Goal: Transaction & Acquisition: Obtain resource

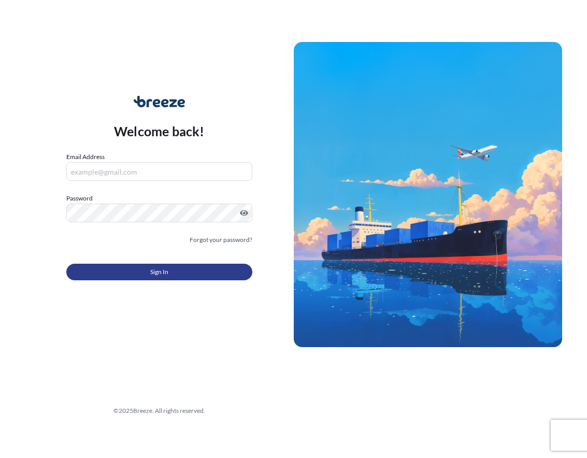
type input "[EMAIL_ADDRESS][DOMAIN_NAME]"
click at [114, 270] on button "Sign In" at bounding box center [159, 272] width 186 height 17
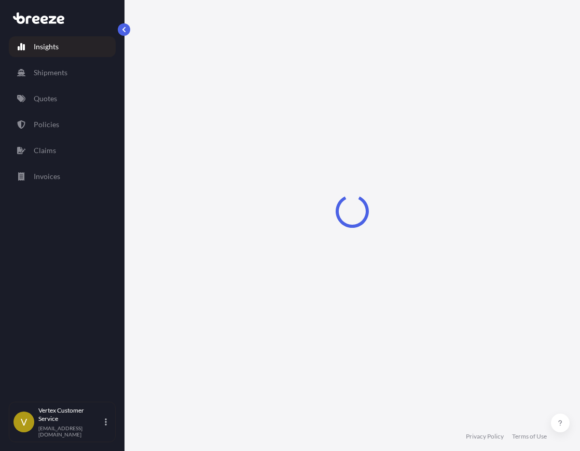
select select "2025"
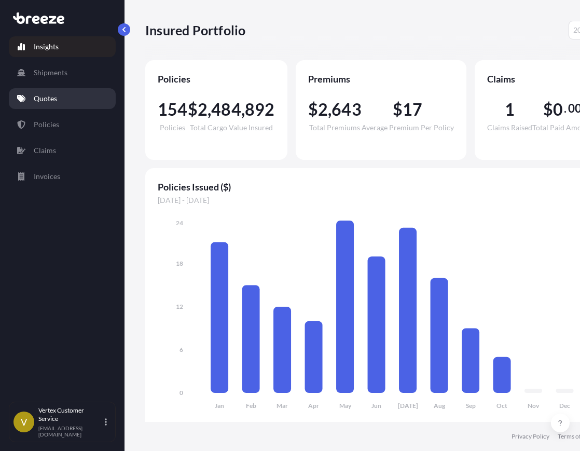
click at [61, 99] on link "Quotes" at bounding box center [62, 98] width 107 height 21
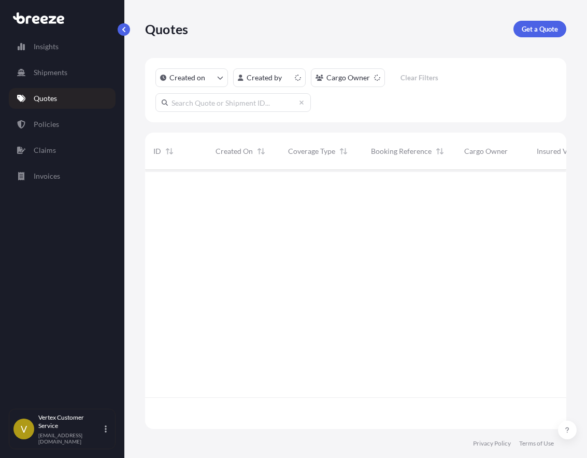
scroll to position [257, 414]
click at [539, 31] on p "Get a Quote" at bounding box center [540, 29] width 36 height 10
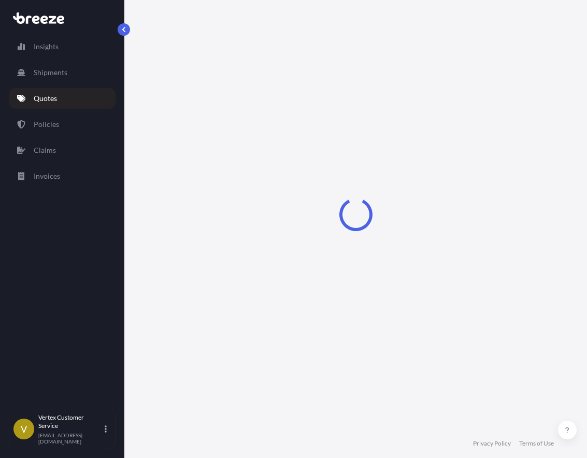
scroll to position [17, 0]
select select "Sea"
select select "1"
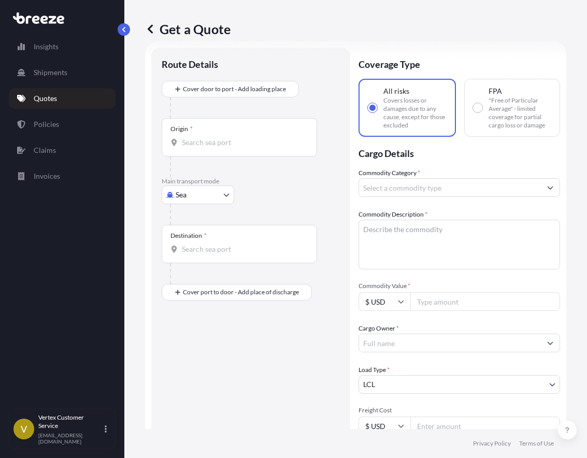
click at [203, 191] on body "Insights Shipments Quotes Policies Claims Invoices V Vertex Customer Service [E…" at bounding box center [293, 229] width 587 height 458
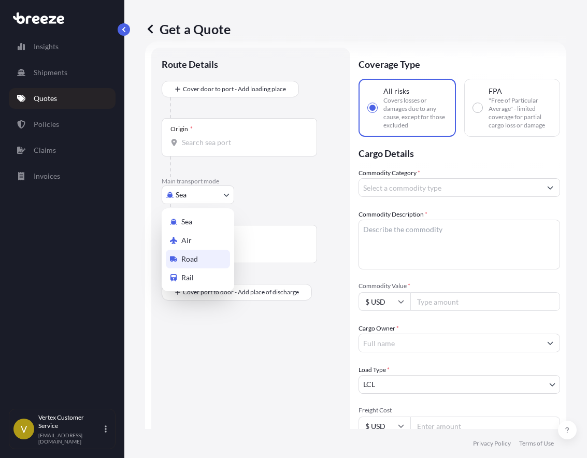
click at [197, 255] on span "Road" at bounding box center [189, 259] width 17 height 10
select select "Road"
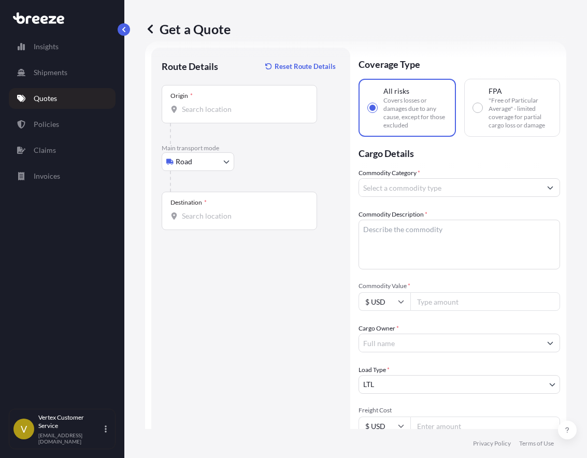
click at [194, 111] on input "Origin *" at bounding box center [243, 109] width 122 height 10
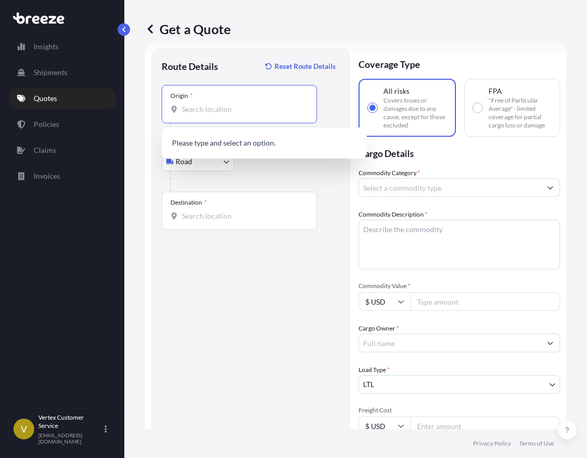
paste input "19007"
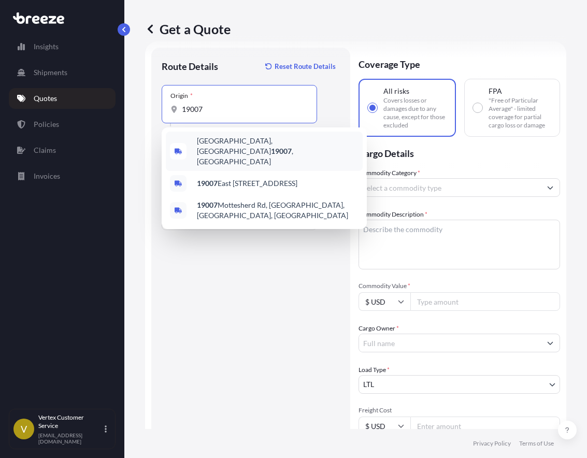
click at [231, 143] on span "[GEOGRAPHIC_DATA] , [GEOGRAPHIC_DATA]" at bounding box center [278, 151] width 162 height 31
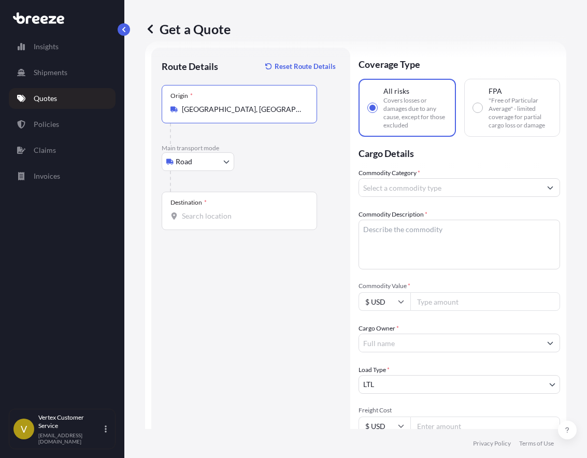
type input "[GEOGRAPHIC_DATA], [GEOGRAPHIC_DATA]"
click at [241, 305] on div "Route Details Reset Route Details Place of loading Road Road Rail Origin * [GEO…" at bounding box center [251, 335] width 178 height 555
click at [226, 212] on input "Destination *" at bounding box center [243, 216] width 122 height 10
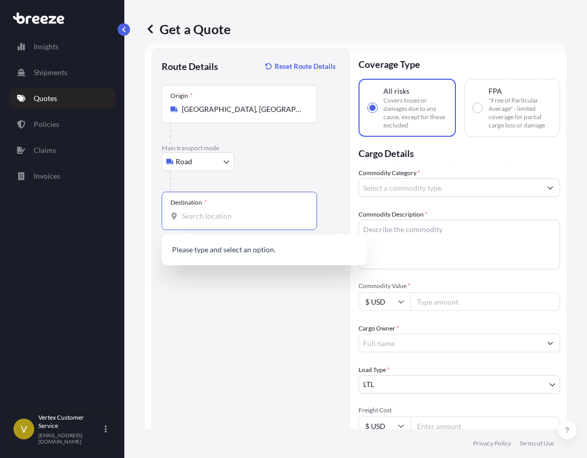
paste input "84020"
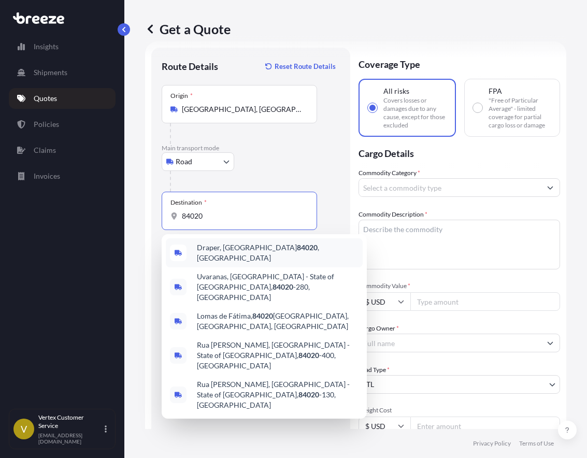
click at [240, 256] on div "Draper, UT 84020 , [GEOGRAPHIC_DATA]" at bounding box center [264, 253] width 197 height 29
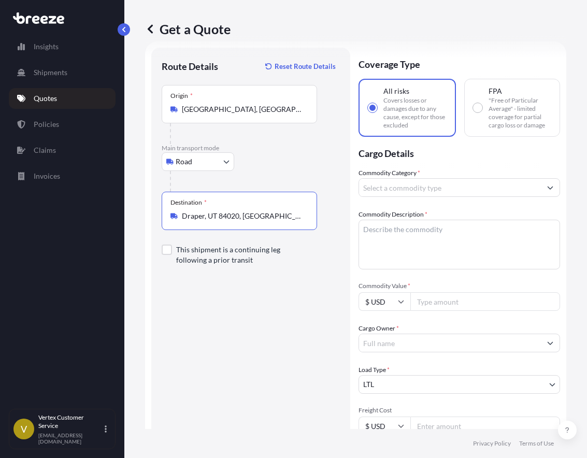
type input "Draper, UT 84020, [GEOGRAPHIC_DATA]"
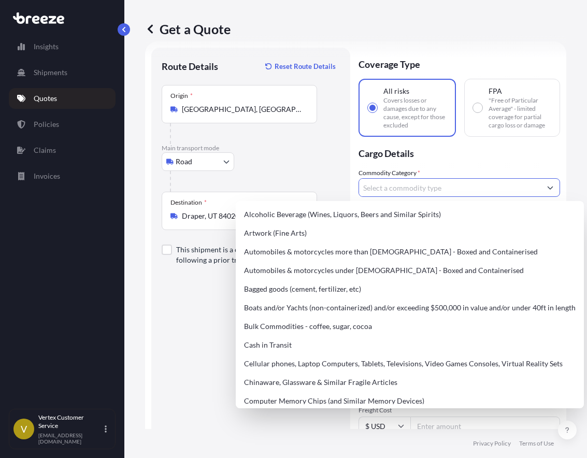
click at [410, 182] on input "Commodity Category *" at bounding box center [450, 187] width 182 height 19
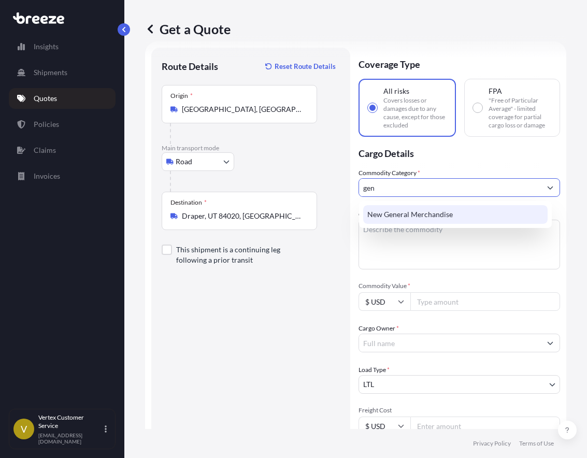
click at [420, 212] on div "New General Merchandise" at bounding box center [455, 214] width 185 height 19
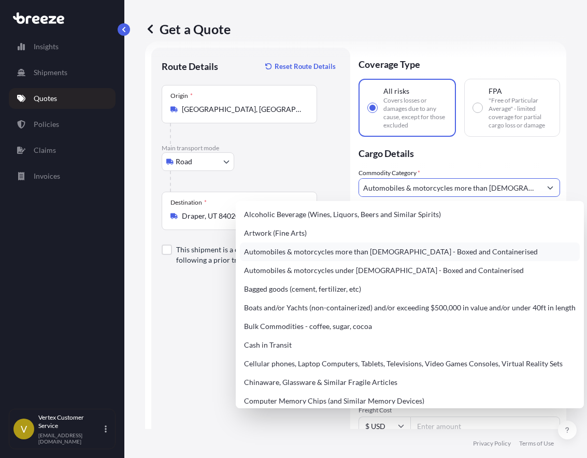
paste input "84020"
type input "Automobiles & motorcycles more than [DEMOGRAPHIC_DATA] - Boxed and Containerise…"
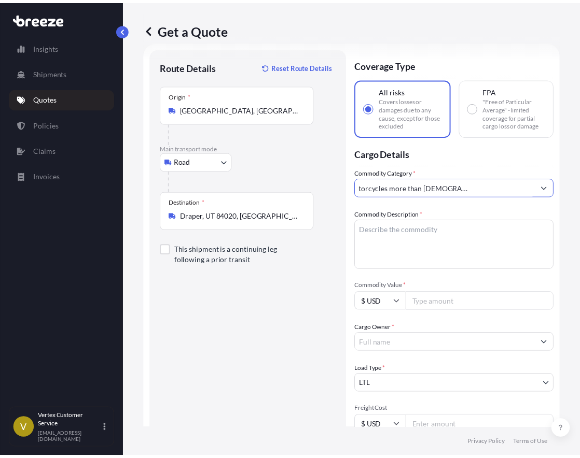
scroll to position [0, 0]
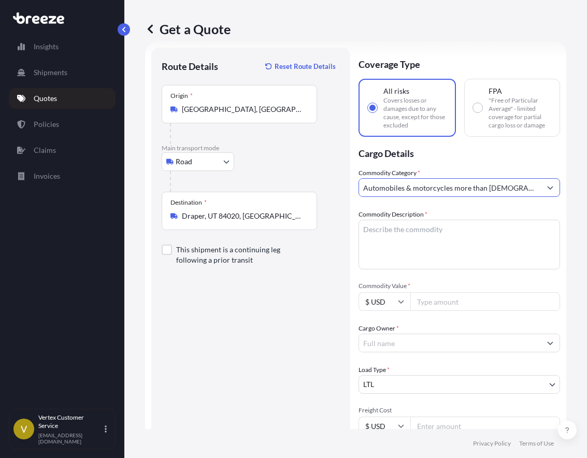
drag, startPoint x: 531, startPoint y: 186, endPoint x: 353, endPoint y: 199, distance: 179.3
click at [353, 199] on form "Route Details Reset Route Details Place of loading Road Road Rail Origin * [GEO…" at bounding box center [356, 335] width 422 height 588
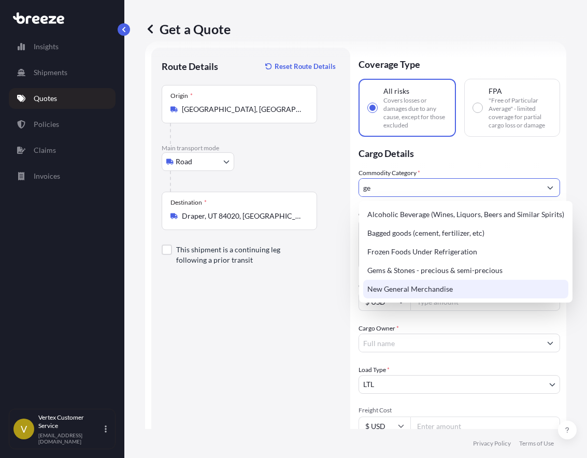
click at [423, 293] on div "New General Merchandise" at bounding box center [465, 289] width 205 height 19
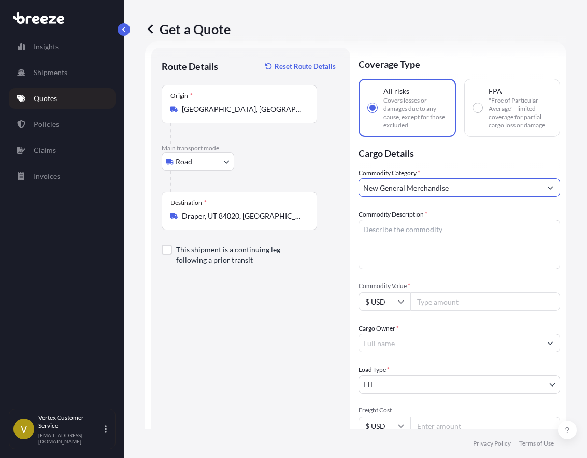
type input "New General Merchandise"
click at [400, 255] on textarea "Commodity Description *" at bounding box center [460, 245] width 202 height 50
paste textarea "84020"
click at [395, 236] on textarea "84020" at bounding box center [460, 245] width 202 height 50
drag, startPoint x: 401, startPoint y: 232, endPoint x: 359, endPoint y: 234, distance: 42.0
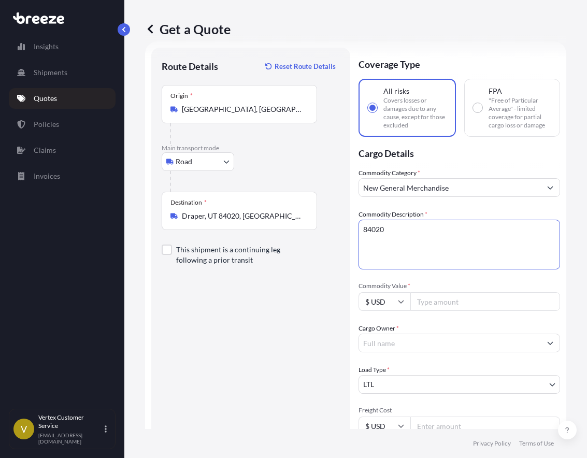
click at [359, 234] on textarea "84020" at bounding box center [460, 245] width 202 height 50
paste textarea "NEOSSANCE HEMISQUALANE"
type textarea "NEOSSANCE HEMISQUALANE"
drag, startPoint x: 436, startPoint y: 279, endPoint x: 437, endPoint y: 286, distance: 6.8
click at [437, 279] on div "Commodity Category * New General Merchandise Commodity Description * NEOSSANCE …" at bounding box center [460, 343] width 202 height 350
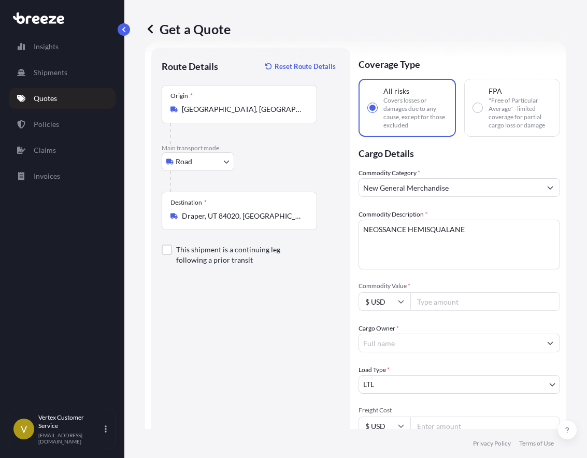
click at [434, 300] on input "Commodity Value *" at bounding box center [486, 301] width 150 height 19
type input "4359"
click at [433, 277] on div "Commodity Category * New General Merchandise Commodity Description * NEOSSANCE …" at bounding box center [460, 343] width 202 height 350
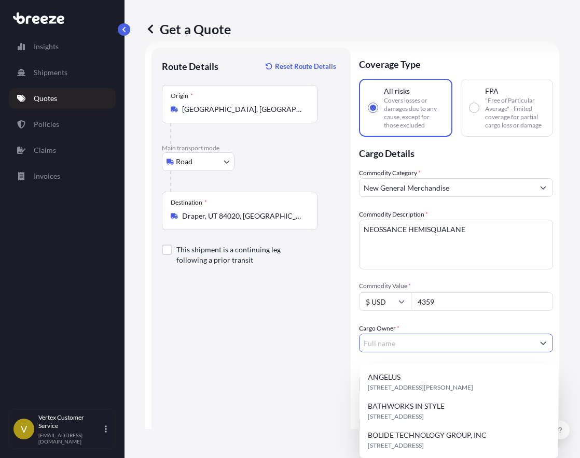
click at [406, 343] on input "Cargo Owner *" at bounding box center [446, 343] width 174 height 19
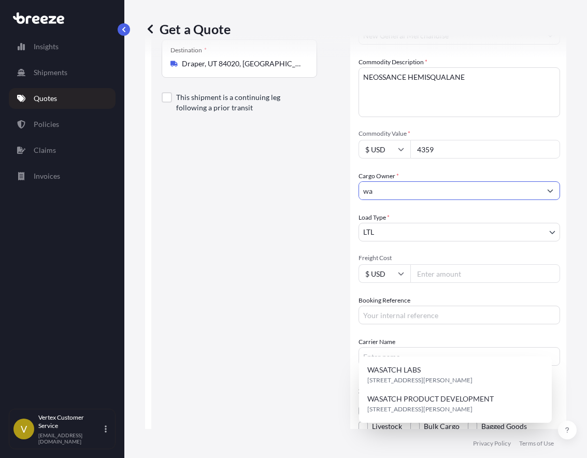
scroll to position [172, 0]
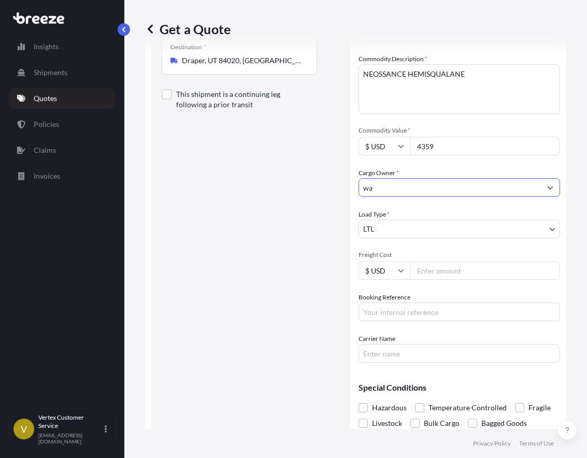
click at [411, 189] on input "wa" at bounding box center [450, 187] width 182 height 19
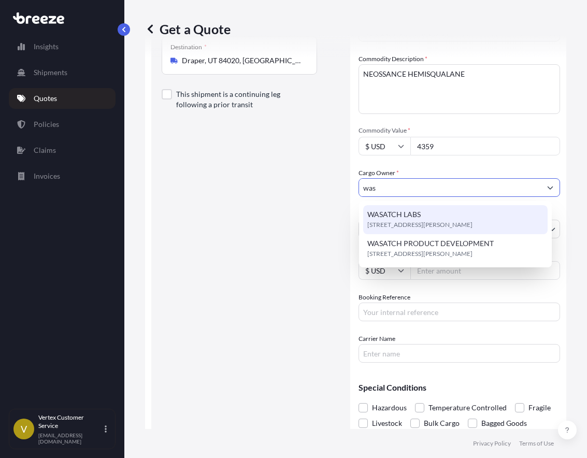
click at [411, 216] on span "WASATCH LABS" at bounding box center [394, 214] width 53 height 10
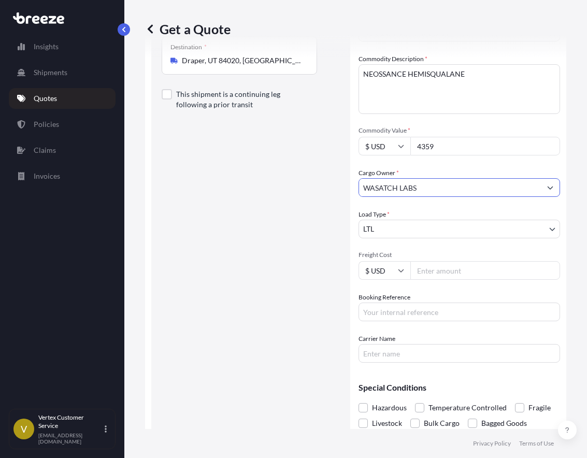
type input "WASATCH LABS"
click at [405, 316] on input "Booking Reference" at bounding box center [460, 312] width 202 height 19
click at [389, 310] on input "Booking Reference" at bounding box center [460, 312] width 202 height 19
paste input "125538819"
type input "125538819"
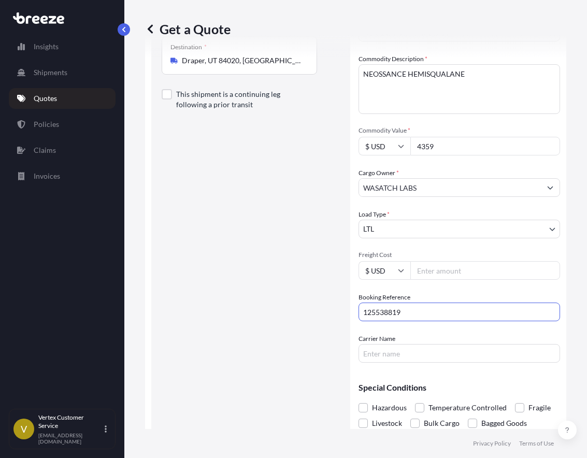
click at [430, 337] on div "Carrier Name" at bounding box center [460, 348] width 202 height 29
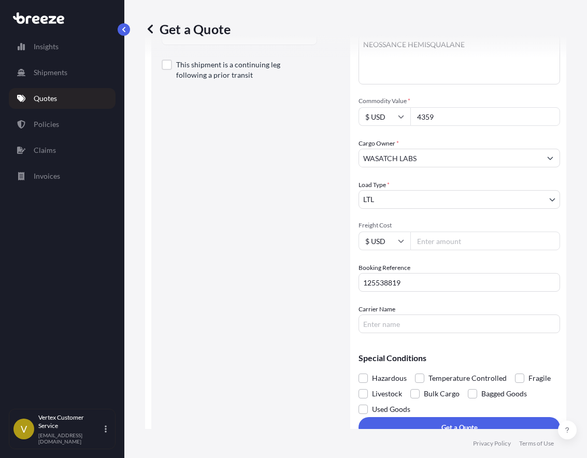
scroll to position [217, 0]
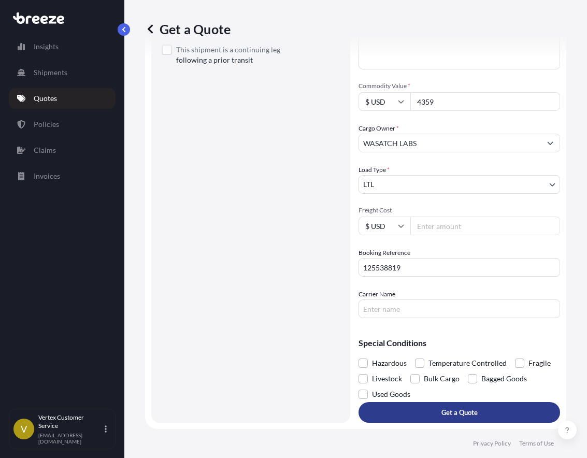
click at [478, 408] on button "Get a Quote" at bounding box center [460, 412] width 202 height 21
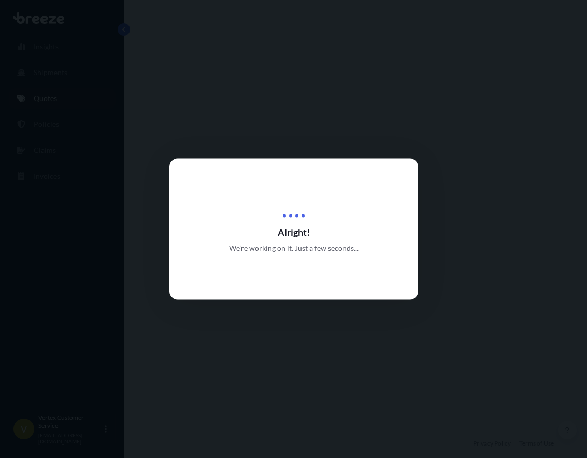
select select "Road"
select select "1"
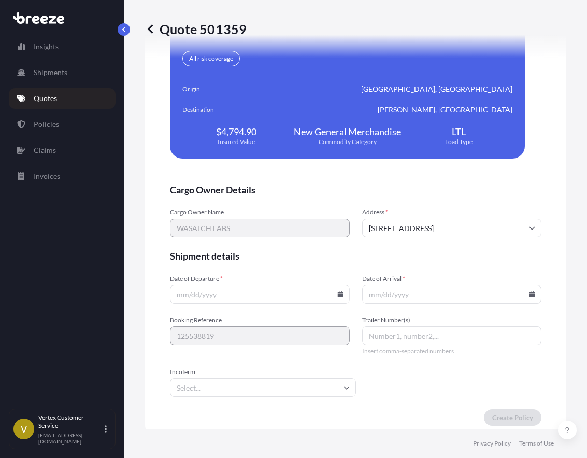
scroll to position [2284, 0]
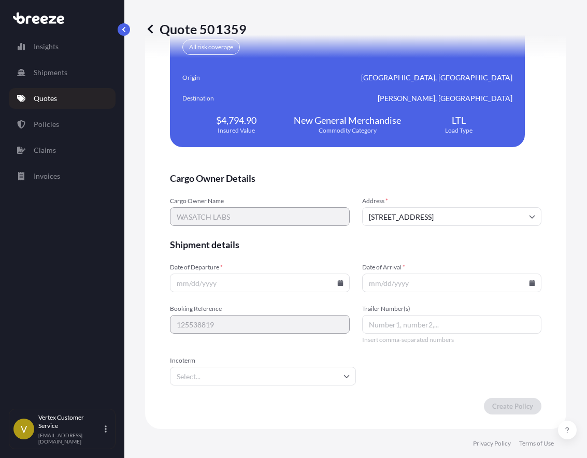
click at [333, 282] on input "Date of Departure *" at bounding box center [260, 283] width 180 height 19
click at [339, 283] on icon at bounding box center [341, 283] width 6 height 6
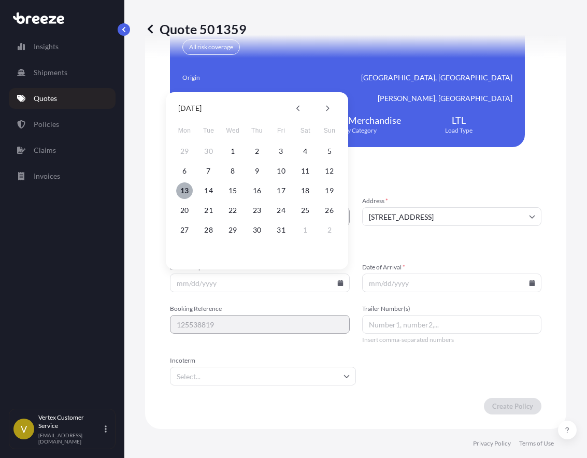
click at [186, 186] on button "13" at bounding box center [184, 191] width 17 height 17
type input "[DATE]"
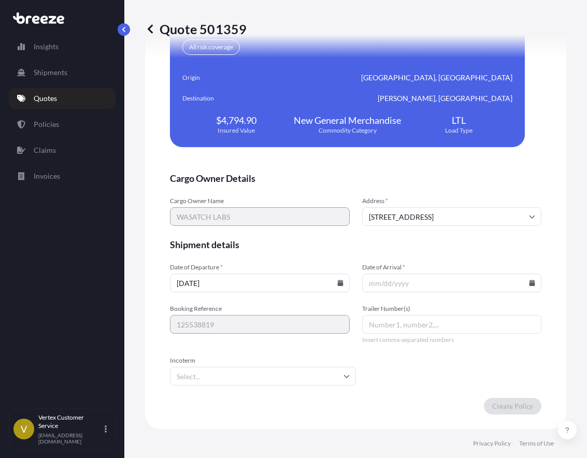
click at [392, 292] on form "Cargo Owner Details Cargo Owner Name WASATCH LABS Address * [STREET_ADDRESS] Sh…" at bounding box center [356, 293] width 372 height 243
click at [395, 286] on input "Date of Arrival *" at bounding box center [452, 283] width 180 height 19
click at [529, 282] on icon at bounding box center [532, 283] width 6 height 6
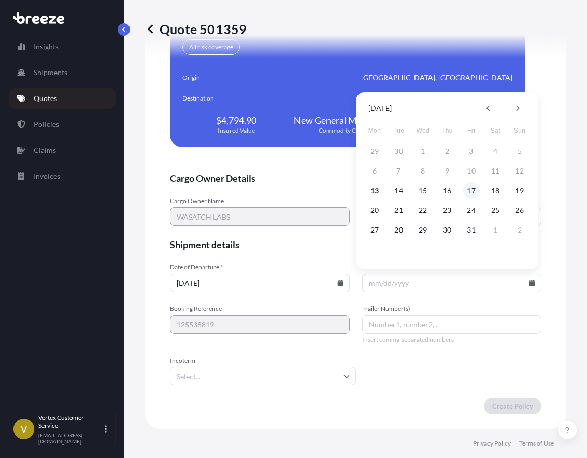
click at [467, 189] on button "17" at bounding box center [472, 191] width 17 height 17
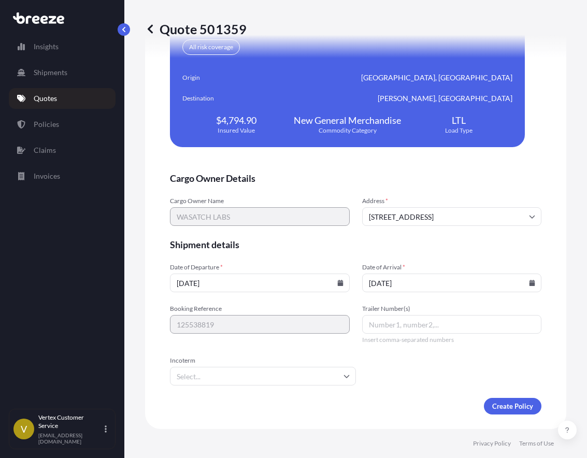
type input "[DATE]"
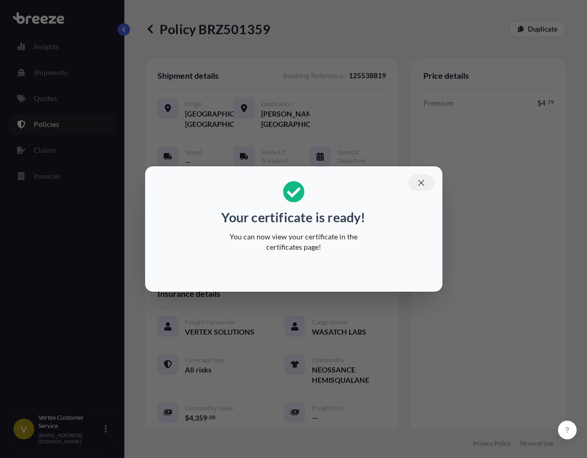
click at [420, 186] on icon "button" at bounding box center [421, 182] width 9 height 9
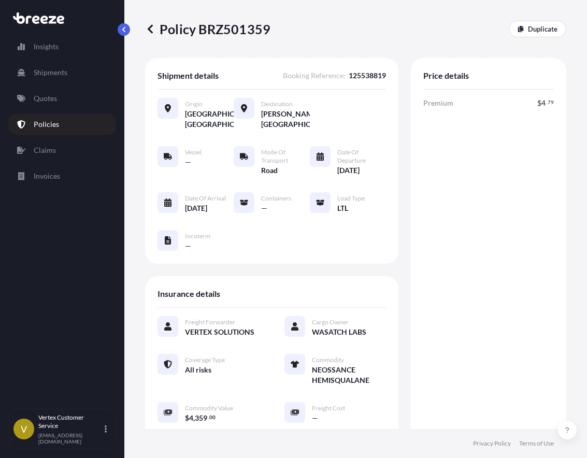
scroll to position [259, 0]
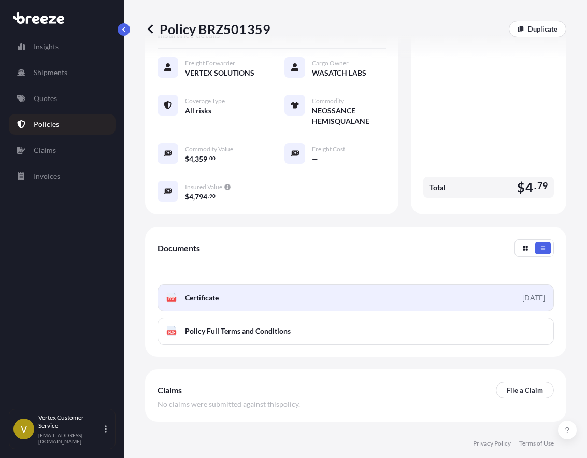
click at [227, 297] on link "PDF Certificate [DATE]" at bounding box center [356, 298] width 397 height 27
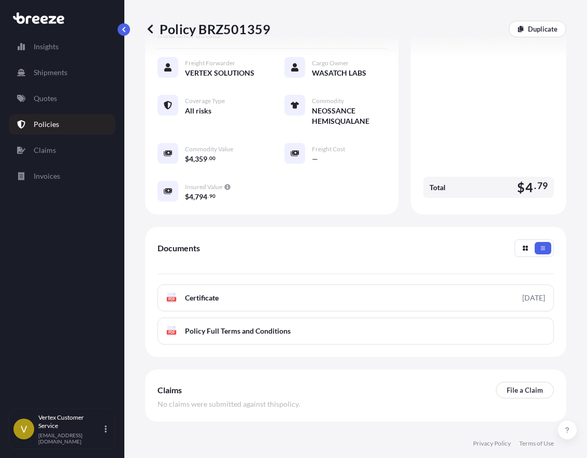
click at [219, 31] on p "Policy BRZ501359" at bounding box center [207, 29] width 125 height 17
copy p "BRZ501359"
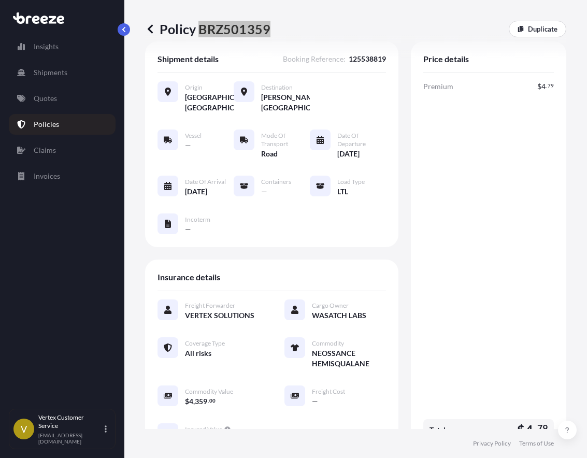
scroll to position [0, 0]
